Goal: Information Seeking & Learning: Learn about a topic

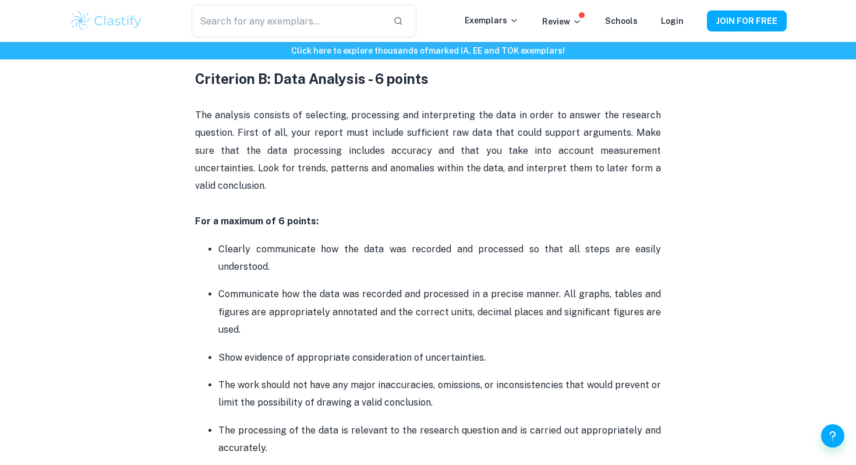
scroll to position [1257, 0]
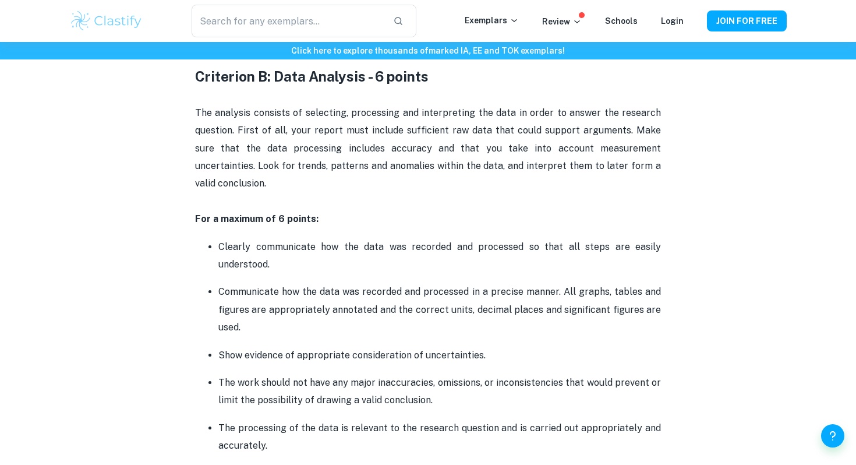
drag, startPoint x: 196, startPoint y: 225, endPoint x: 304, endPoint y: 314, distance: 139.4
click at [304, 314] on ul "Clearly communicate how the data was recorded and processed so that all steps a…" at bounding box center [428, 346] width 466 height 217
click at [304, 314] on p "Communicate how the data was recorded and processed in a precise manner. All gr…" at bounding box center [439, 309] width 443 height 53
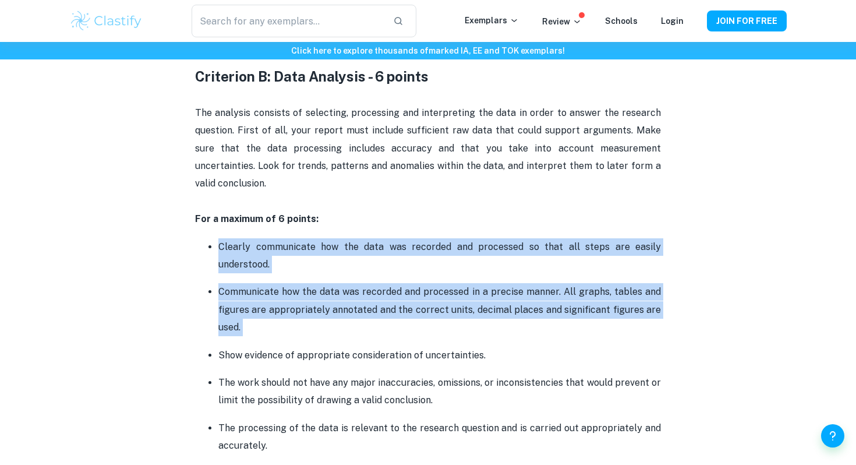
drag, startPoint x: 304, startPoint y: 314, endPoint x: 201, endPoint y: 225, distance: 135.4
click at [201, 238] on ul "Clearly communicate how the data was recorded and processed so that all steps a…" at bounding box center [428, 346] width 466 height 217
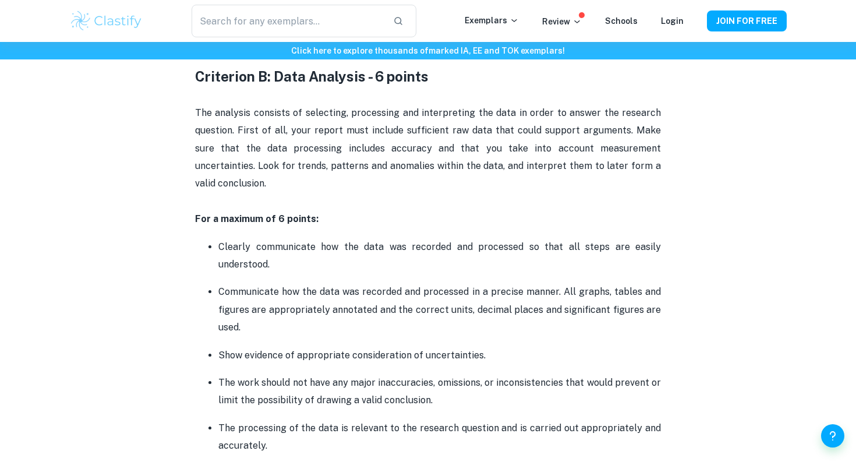
click at [201, 238] on ul "Clearly communicate how the data was recorded and processed so that all steps a…" at bounding box center [428, 346] width 466 height 217
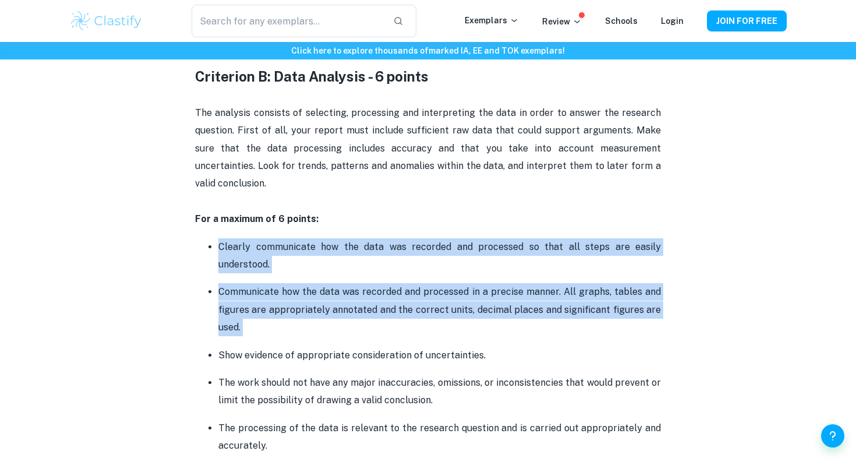
drag, startPoint x: 208, startPoint y: 225, endPoint x: 268, endPoint y: 320, distance: 112.6
click at [268, 320] on ul "Clearly communicate how the data was recorded and processed so that all steps a…" at bounding box center [428, 346] width 466 height 217
drag, startPoint x: 268, startPoint y: 320, endPoint x: 204, endPoint y: 227, distance: 113.5
click at [204, 238] on ul "Clearly communicate how the data was recorded and processed so that all steps a…" at bounding box center [428, 346] width 466 height 217
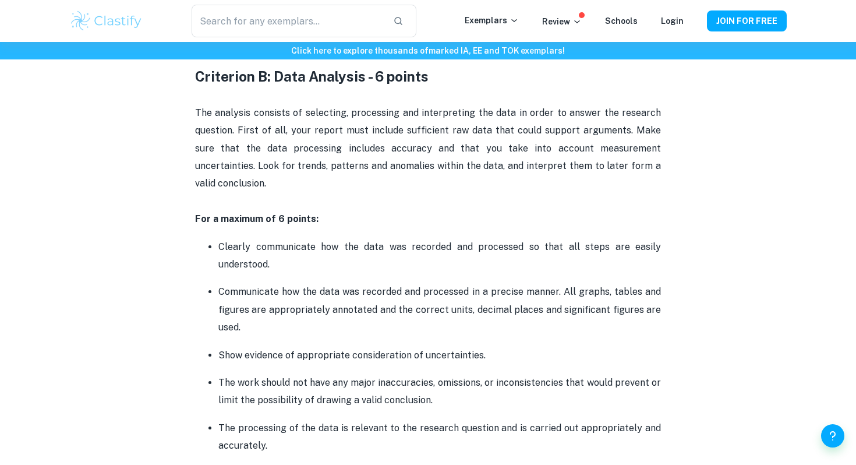
click at [205, 238] on ul "Clearly communicate how the data was recorded and processed so that all steps a…" at bounding box center [428, 346] width 466 height 217
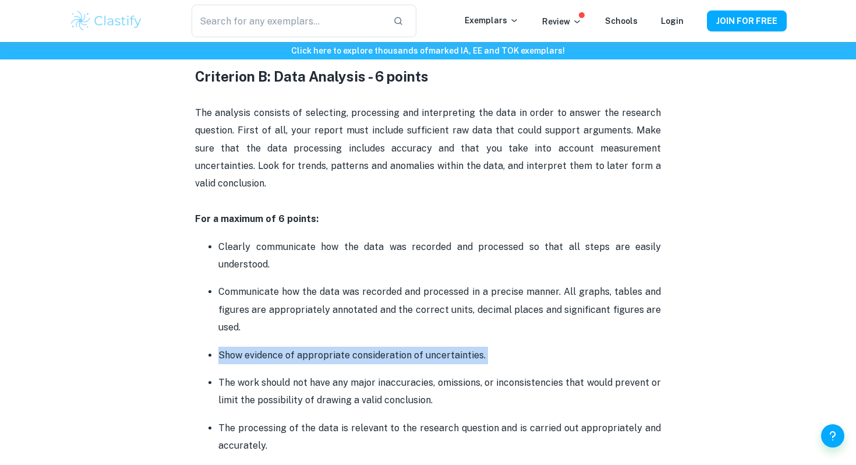
drag, startPoint x: 221, startPoint y: 335, endPoint x: 492, endPoint y: 353, distance: 271.9
click at [492, 353] on ul "Clearly communicate how the data was recorded and processed so that all steps a…" at bounding box center [428, 346] width 466 height 217
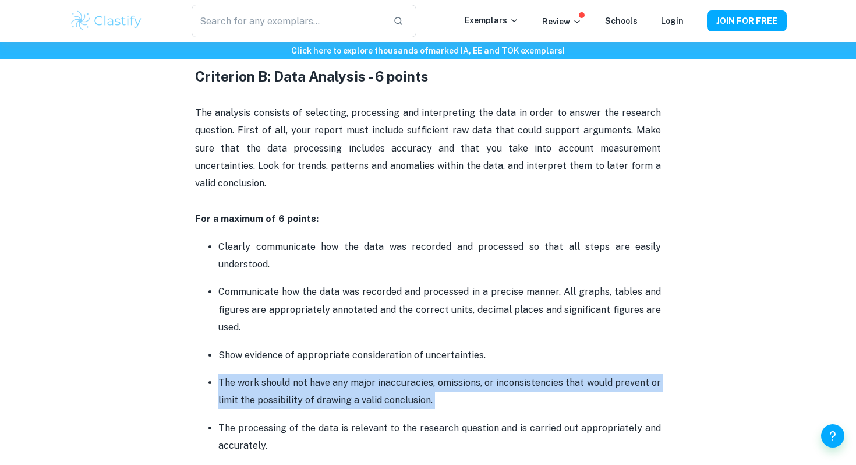
drag, startPoint x: 475, startPoint y: 395, endPoint x: 206, endPoint y: 366, distance: 270.0
click at [206, 367] on ul "Clearly communicate how the data was recorded and processed so that all steps a…" at bounding box center [428, 346] width 466 height 217
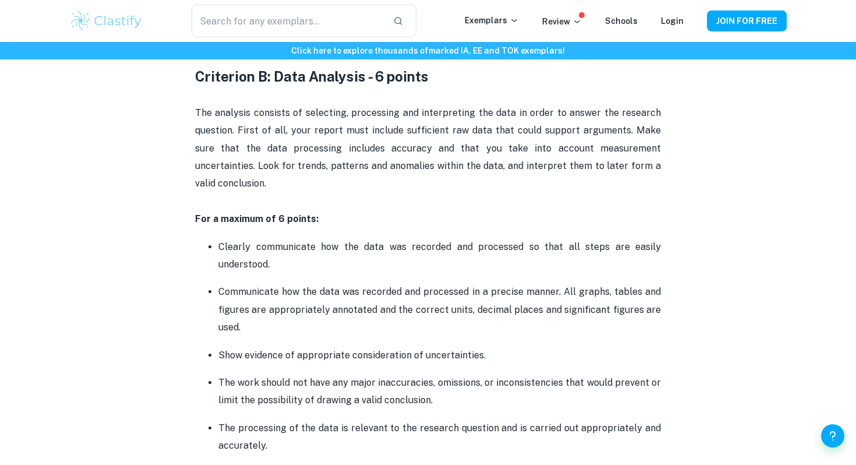
click at [206, 366] on ul "Clearly communicate how the data was recorded and processed so that all steps a…" at bounding box center [428, 346] width 466 height 217
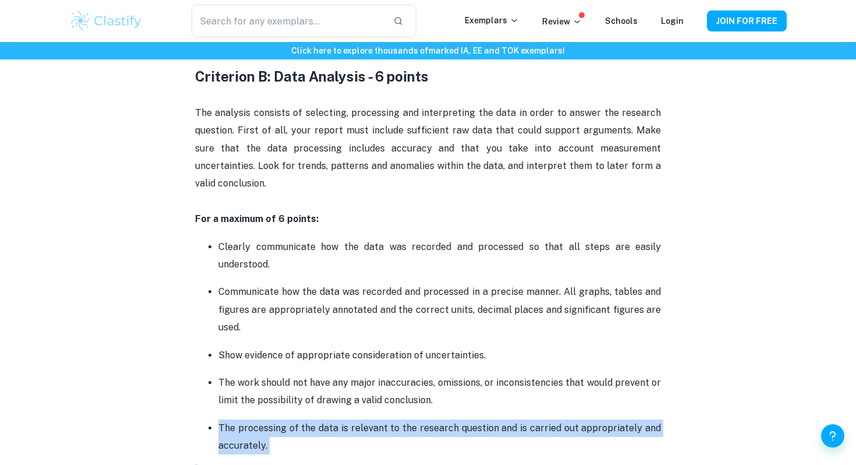
drag, startPoint x: 300, startPoint y: 437, endPoint x: 215, endPoint y: 410, distance: 88.6
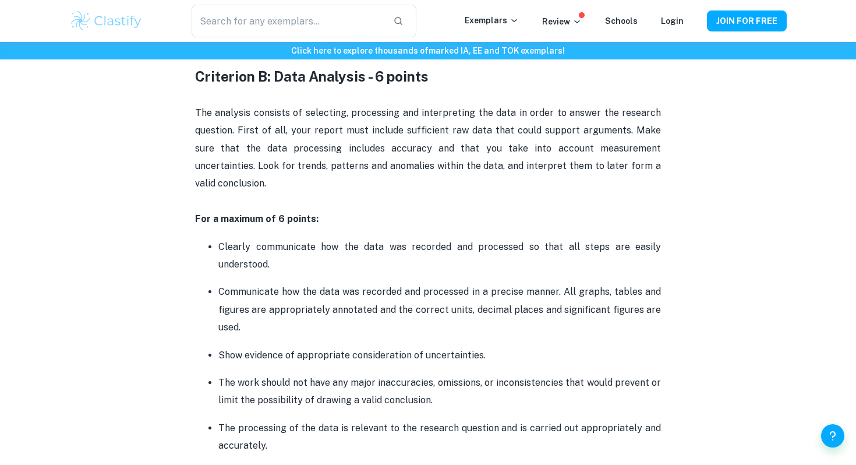
click at [215, 410] on ul "Clearly communicate how the data was recorded and processed so that all steps a…" at bounding box center [428, 346] width 466 height 217
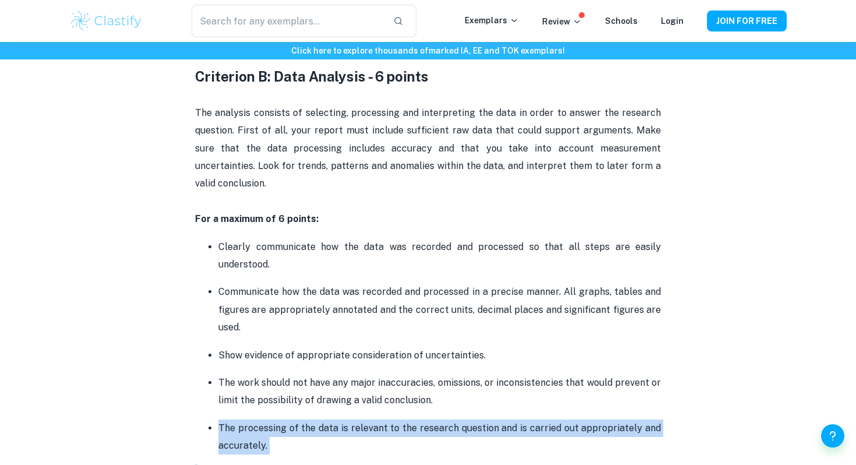
drag, startPoint x: 220, startPoint y: 410, endPoint x: 308, endPoint y: 439, distance: 92.6
drag, startPoint x: 274, startPoint y: 246, endPoint x: 212, endPoint y: 228, distance: 64.5
click at [218, 238] on li "Clearly communicate how the data was recorded and processed so that all steps a…" at bounding box center [439, 256] width 443 height 36
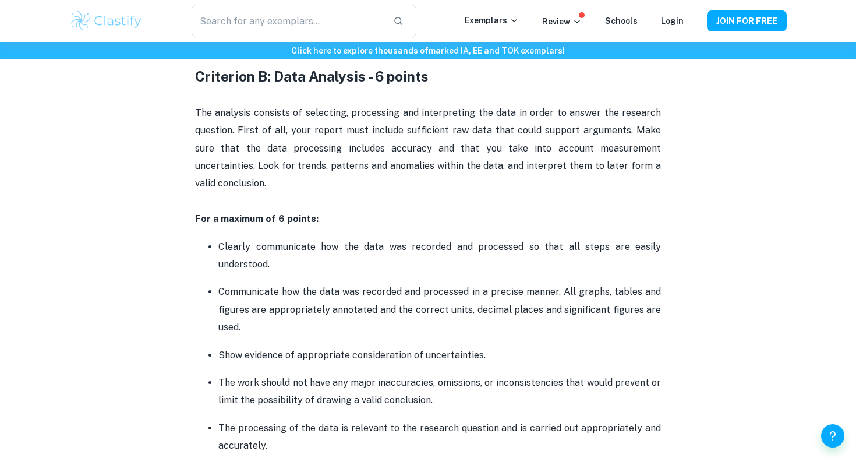
click at [218, 238] on li "Clearly communicate how the data was recorded and processed so that all steps a…" at bounding box center [439, 256] width 443 height 36
